Goal: Information Seeking & Learning: Learn about a topic

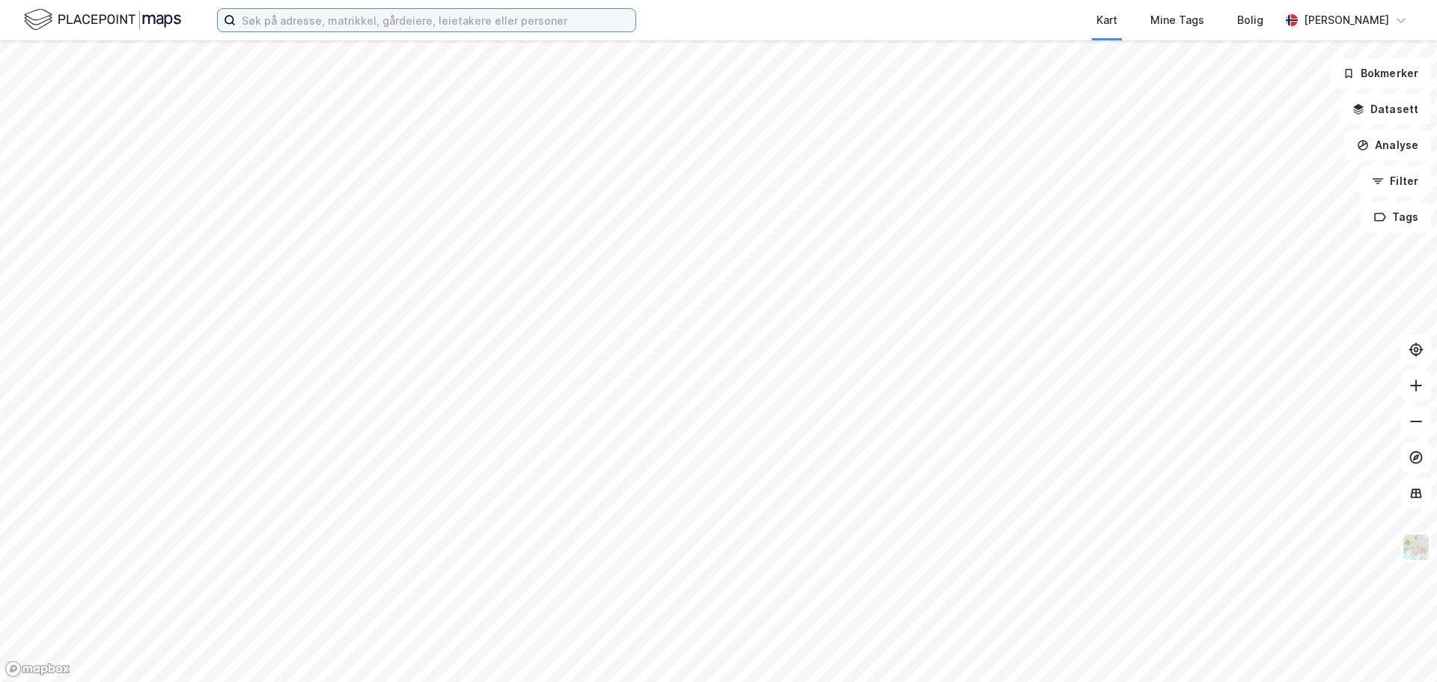
click at [287, 21] on input at bounding box center [436, 20] width 400 height 22
paste input "[PERSON_NAME]"
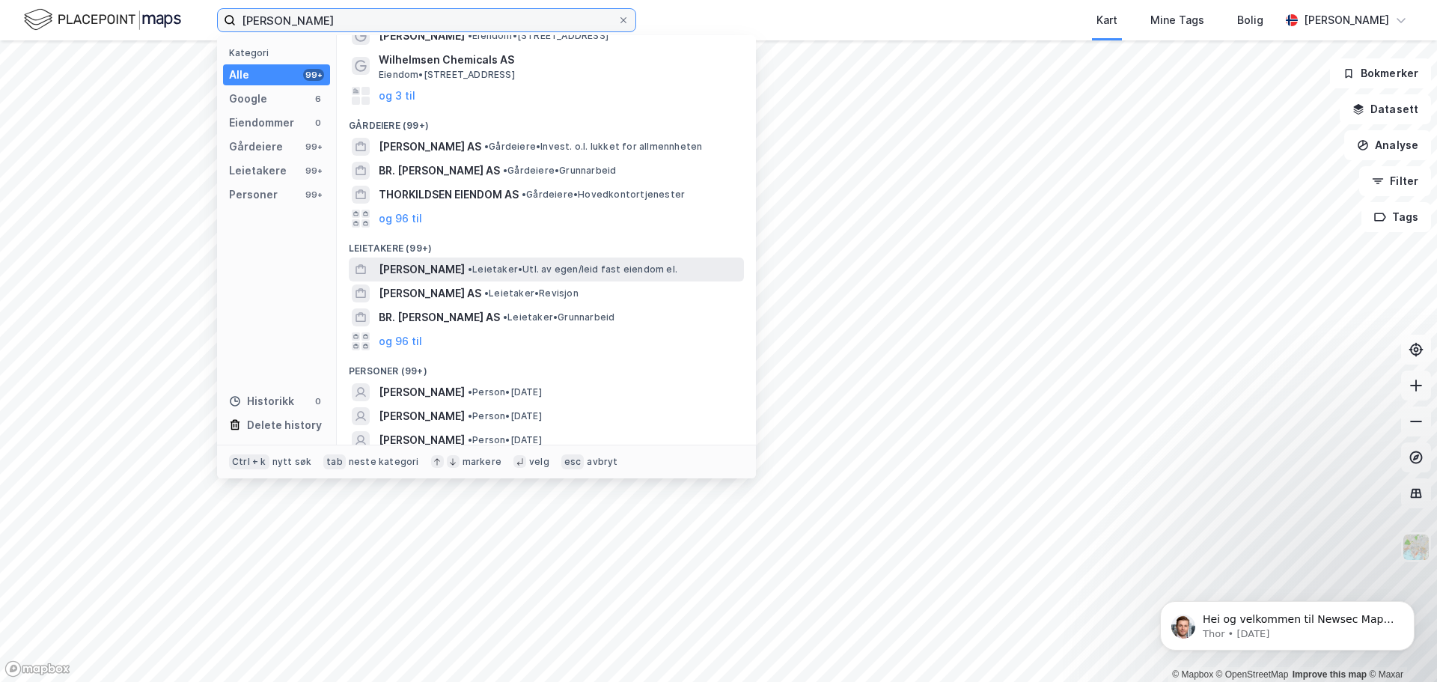
scroll to position [94, 0]
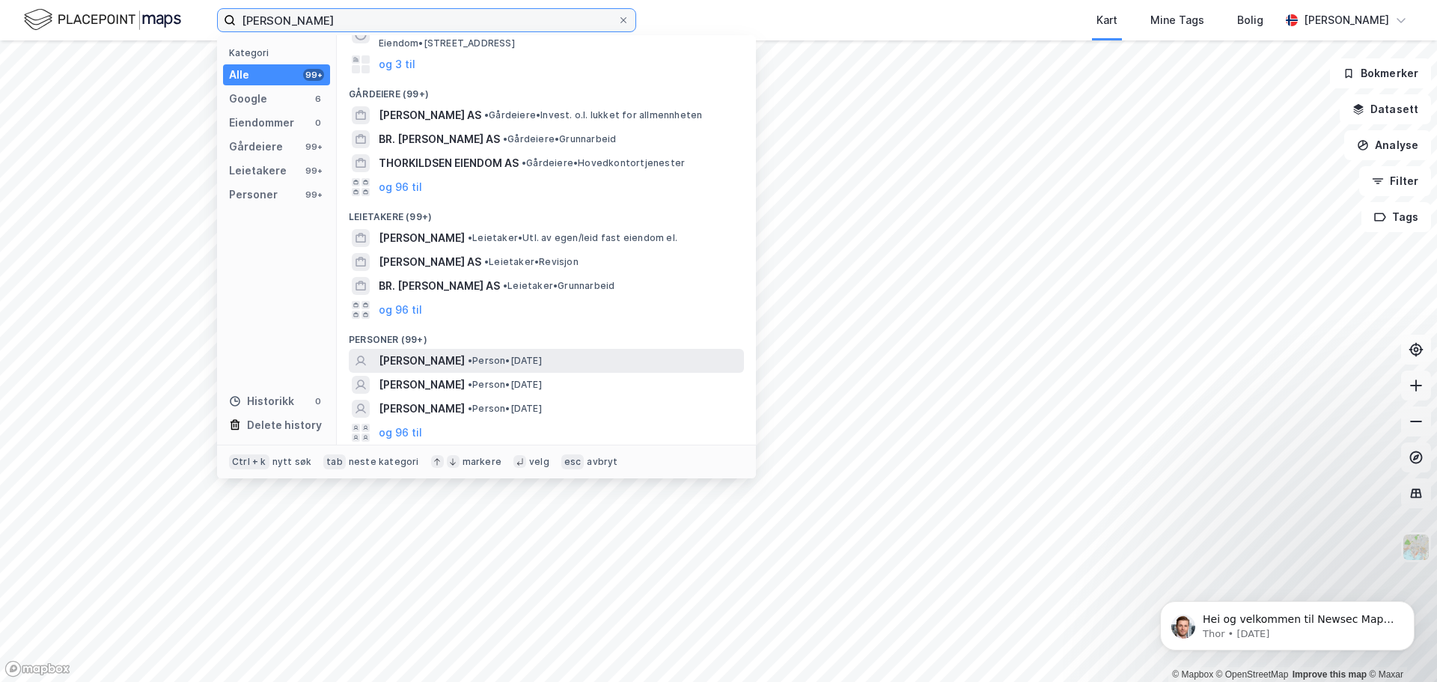
type input "[PERSON_NAME]"
click at [465, 355] on span "[PERSON_NAME]" at bounding box center [422, 361] width 86 height 18
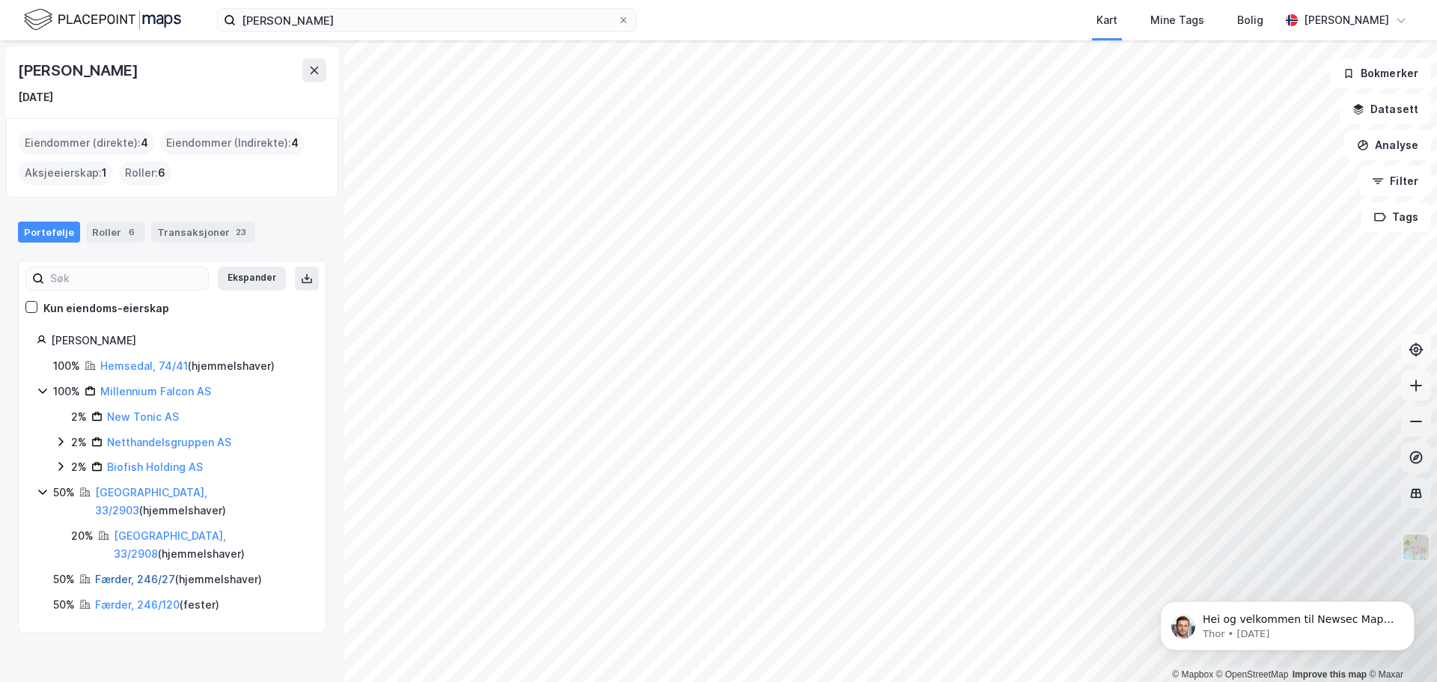
click at [123, 572] on link "Færder, 246/27" at bounding box center [135, 578] width 80 height 13
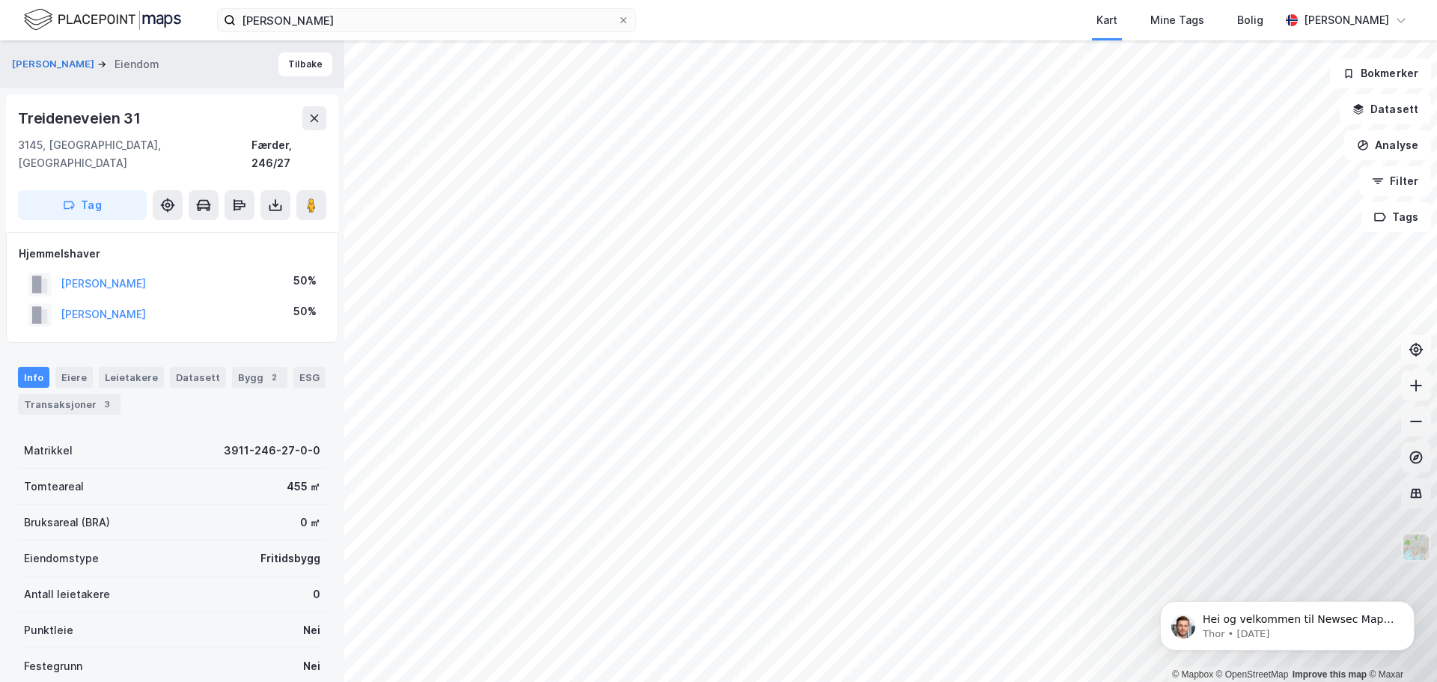
click at [146, 305] on div "[PERSON_NAME]" at bounding box center [103, 314] width 85 height 18
click at [0, 0] on button "[PERSON_NAME]" at bounding box center [0, 0] width 0 height 0
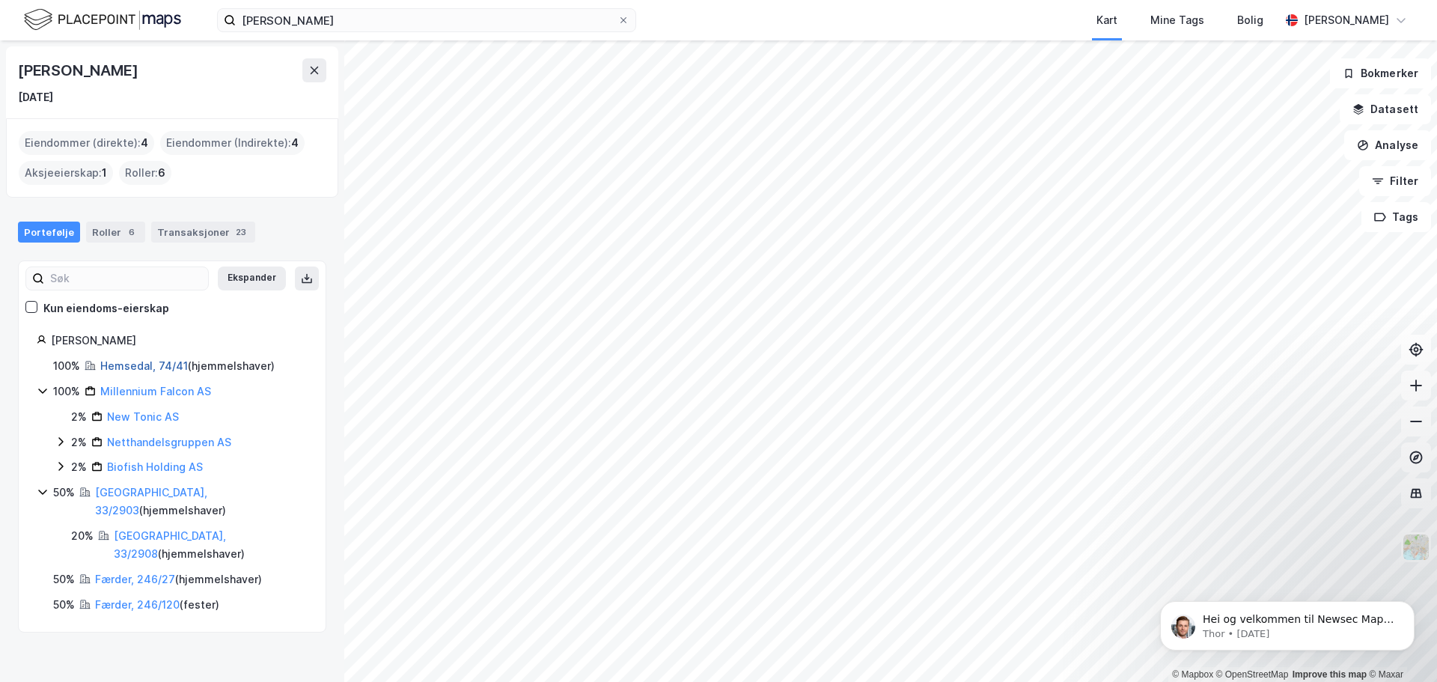
click at [137, 363] on link "Hemsedal, 74/41" at bounding box center [144, 365] width 88 height 13
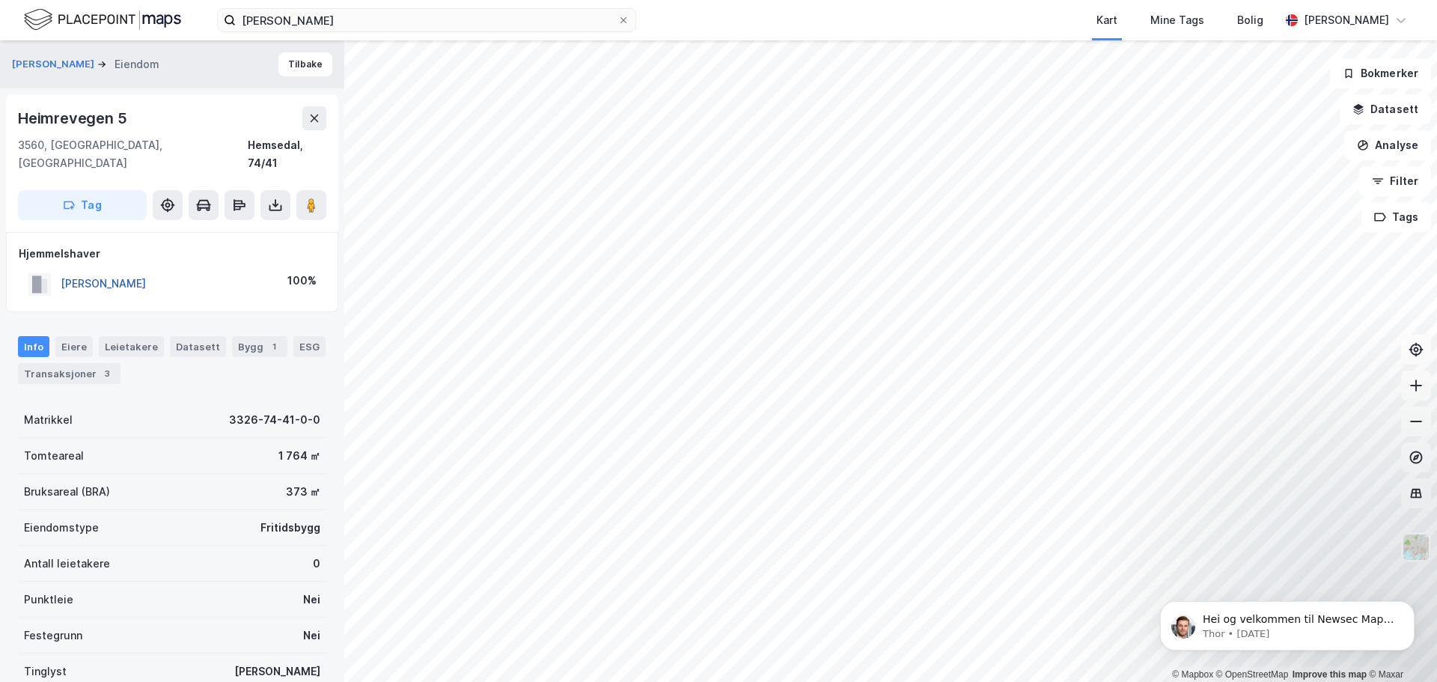
click at [0, 0] on button "[PERSON_NAME]" at bounding box center [0, 0] width 0 height 0
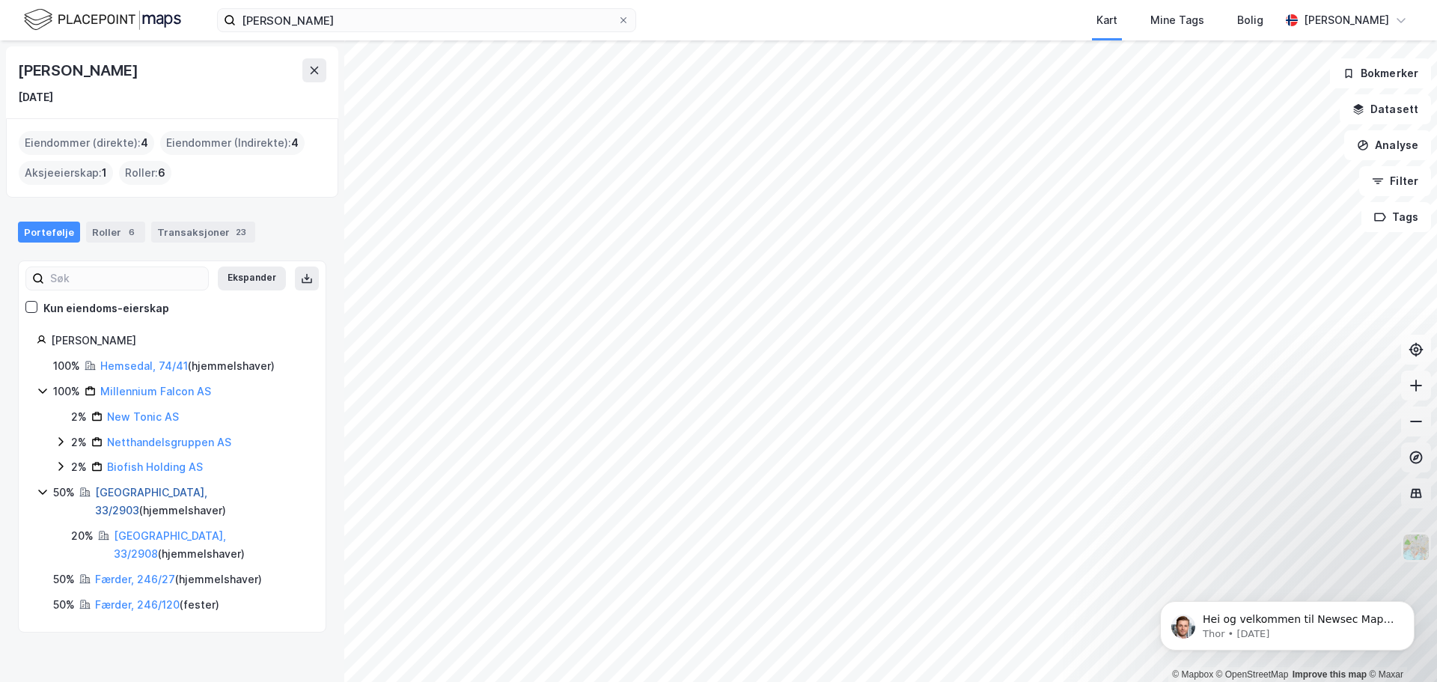
click at [135, 491] on link "[GEOGRAPHIC_DATA], 33/2903" at bounding box center [151, 501] width 112 height 31
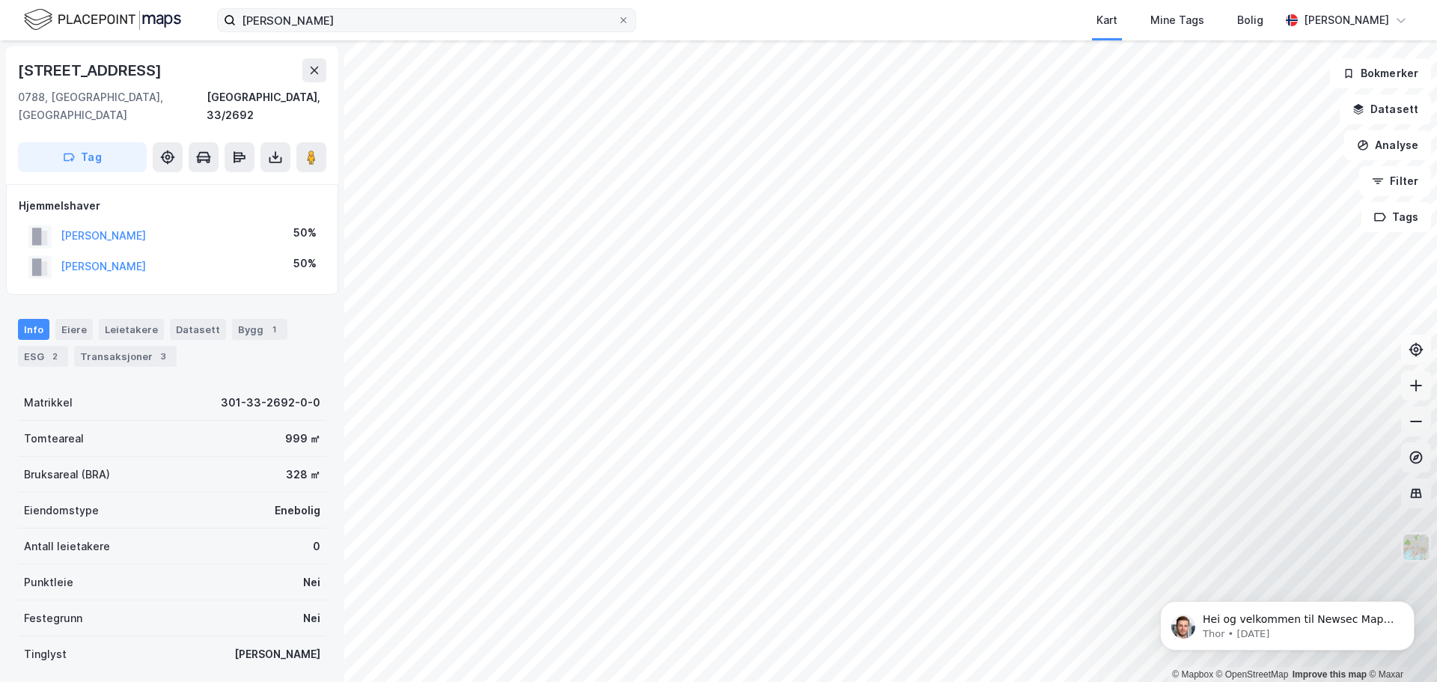
click at [605, 25] on div "[PERSON_NAME] Kart Mine Tags Bolig [PERSON_NAME] © Mapbox © OpenStreetMap Impro…" at bounding box center [718, 341] width 1437 height 682
